Goal: Complete application form

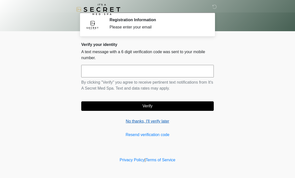
click at [133, 122] on link "No thanks, I'll verify later" at bounding box center [147, 122] width 133 height 6
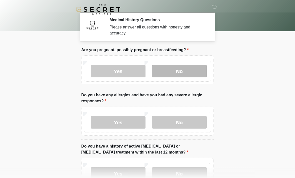
click at [195, 69] on label "No" at bounding box center [179, 71] width 55 height 13
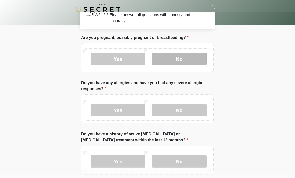
scroll to position [13, 0]
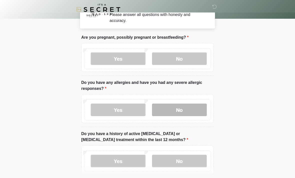
click at [194, 109] on label "No" at bounding box center [179, 110] width 55 height 13
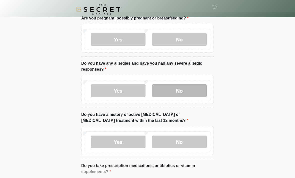
scroll to position [35, 0]
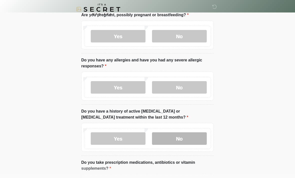
click at [195, 136] on label "No" at bounding box center [179, 139] width 55 height 13
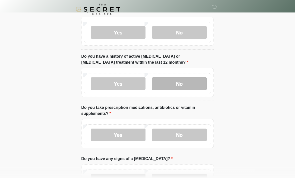
scroll to position [90, 0]
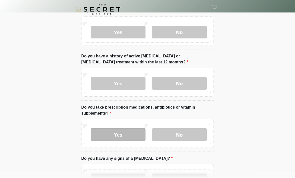
click at [99, 135] on label "Yes" at bounding box center [118, 135] width 55 height 13
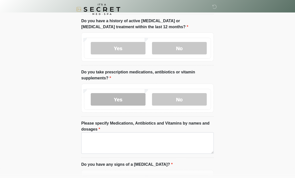
scroll to position [125, 0]
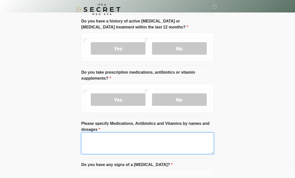
click at [193, 138] on textarea "Please specify Medications, Antibiotics and Vitamins by names and dosages" at bounding box center [147, 144] width 133 height 22
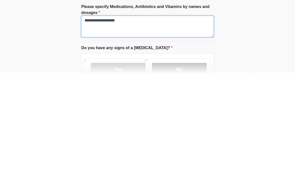
type textarea "**********"
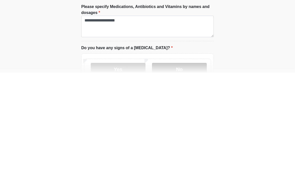
click at [195, 169] on label "No" at bounding box center [179, 175] width 55 height 13
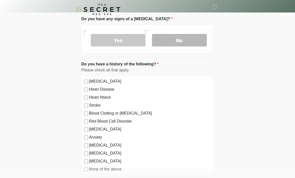
scroll to position [273, 0]
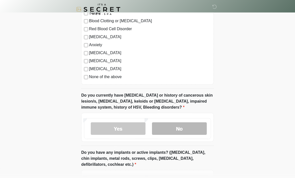
click at [192, 128] on label "No" at bounding box center [179, 129] width 55 height 13
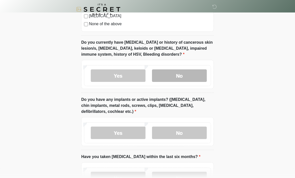
scroll to position [417, 0]
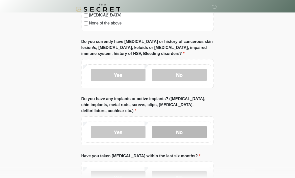
click at [193, 132] on label "No" at bounding box center [179, 132] width 55 height 13
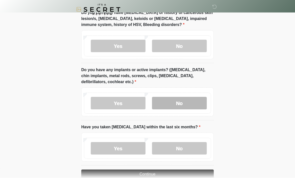
scroll to position [448, 0]
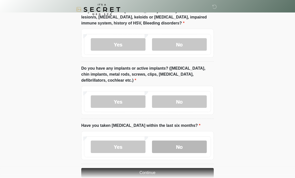
click at [195, 145] on label "No" at bounding box center [179, 147] width 55 height 13
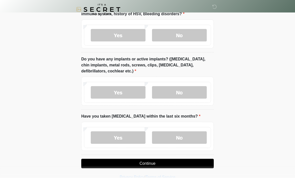
click at [196, 160] on button "Continue" at bounding box center [147, 164] width 133 height 10
click at [189, 161] on button "Continue" at bounding box center [147, 164] width 133 height 10
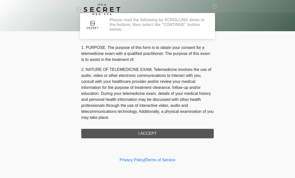
scroll to position [0, 0]
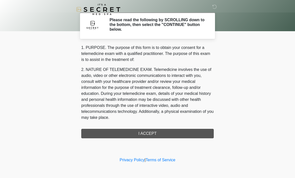
click at [191, 131] on div "1. PURPOSE. The purpose of this form is to obtain your consent for a telemedici…" at bounding box center [147, 92] width 133 height 94
click at [164, 132] on div "1. PURPOSE. The purpose of this form is to obtain your consent for a telemedici…" at bounding box center [147, 92] width 133 height 94
click at [149, 133] on div "1. PURPOSE. The purpose of this form is to obtain your consent for a telemedici…" at bounding box center [147, 92] width 133 height 94
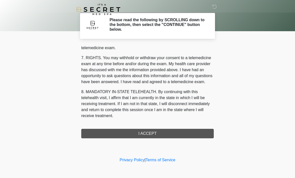
scroll to position [212, 0]
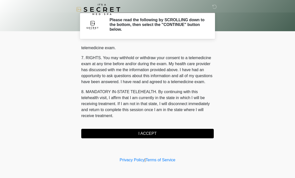
click at [154, 132] on button "I ACCEPT" at bounding box center [147, 134] width 133 height 10
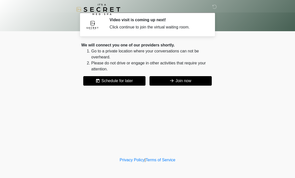
click at [192, 79] on button "Join now" at bounding box center [181, 81] width 62 height 10
